Goal: Navigation & Orientation: Find specific page/section

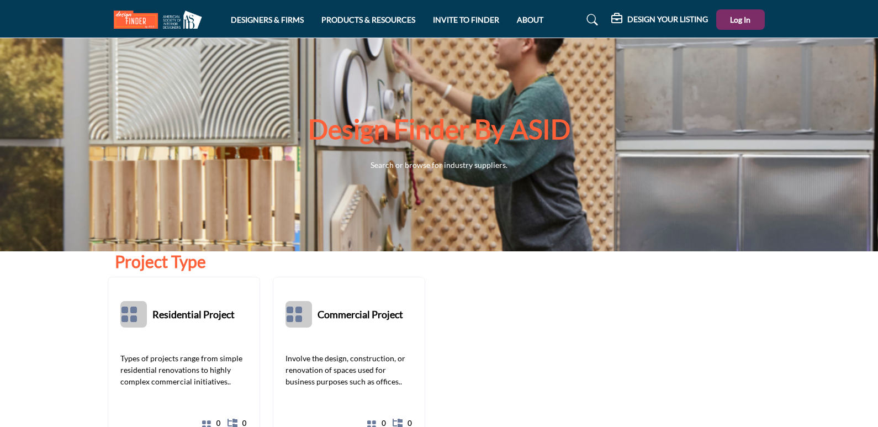
click at [42, 20] on nav "DESIGNERS & FIRMS PRODUCTS & RESOURCES INVITE TO FINDER ABOUT" at bounding box center [439, 20] width 878 height 28
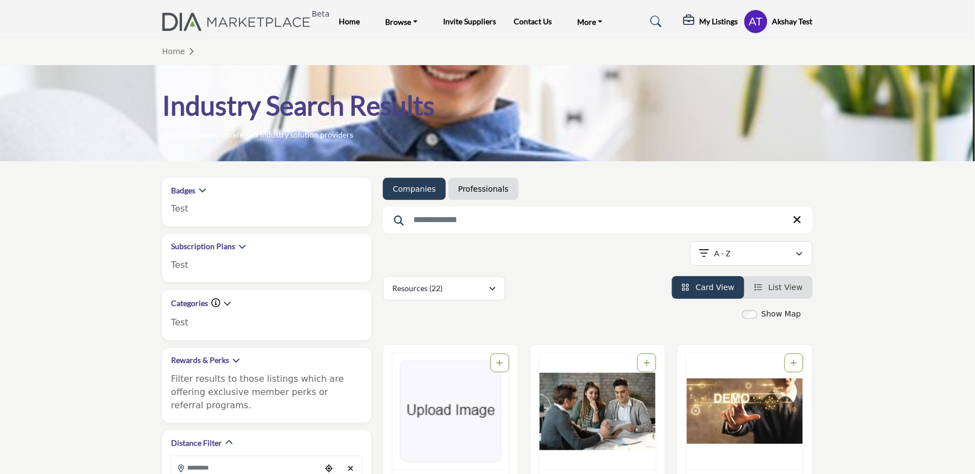
click at [40, 156] on div "Industry Search Results Find and research preferred industry solution providers" at bounding box center [487, 113] width 975 height 96
